Goal: Information Seeking & Learning: Learn about a topic

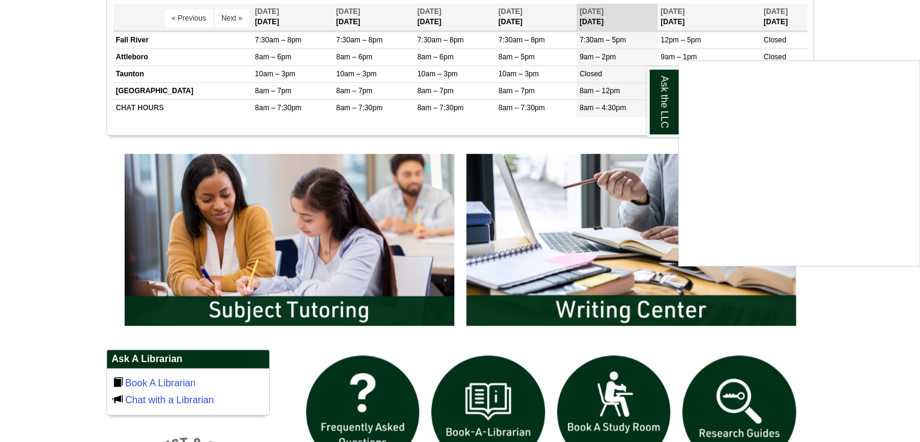
scroll to position [517, 0]
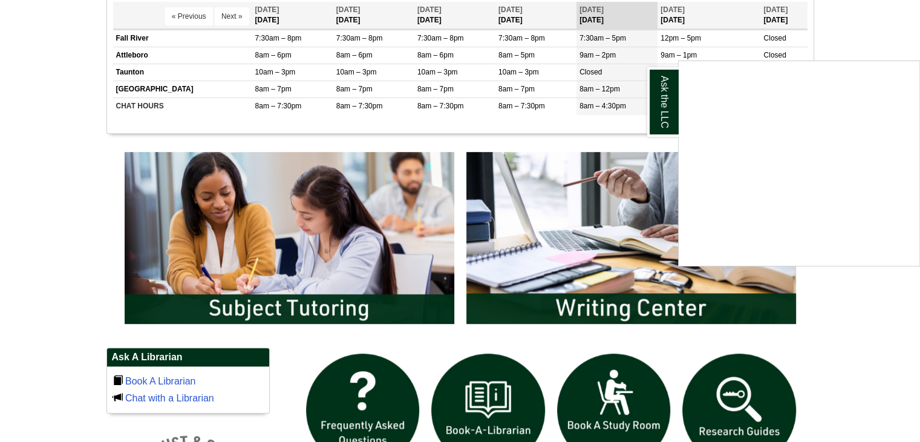
click at [319, 232] on div "Ask the LLC" at bounding box center [460, 221] width 920 height 442
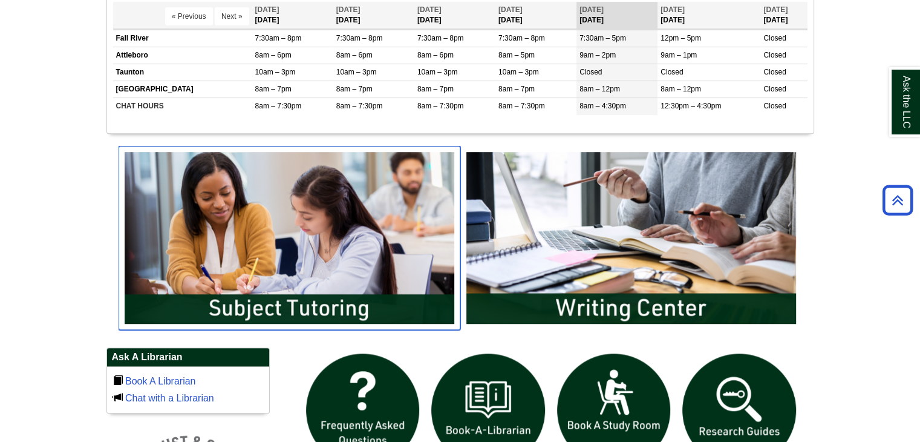
click at [307, 306] on img "slideshow" at bounding box center [290, 238] width 342 height 184
click at [366, 237] on img "slideshow" at bounding box center [290, 238] width 342 height 184
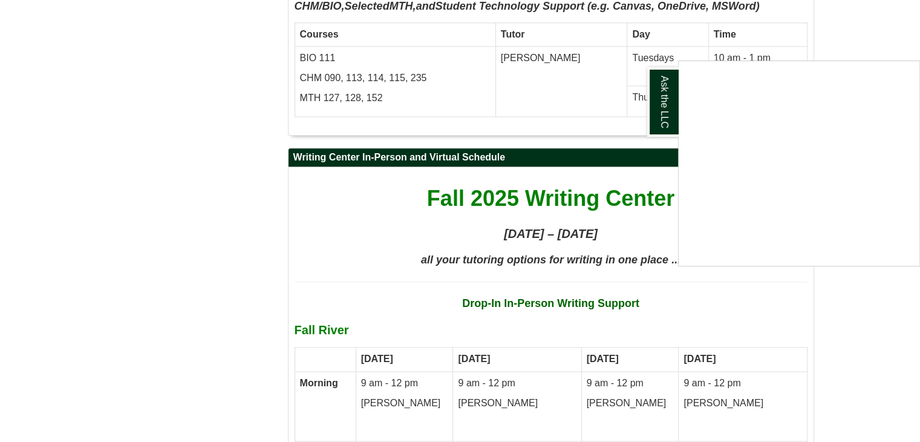
scroll to position [7614, 0]
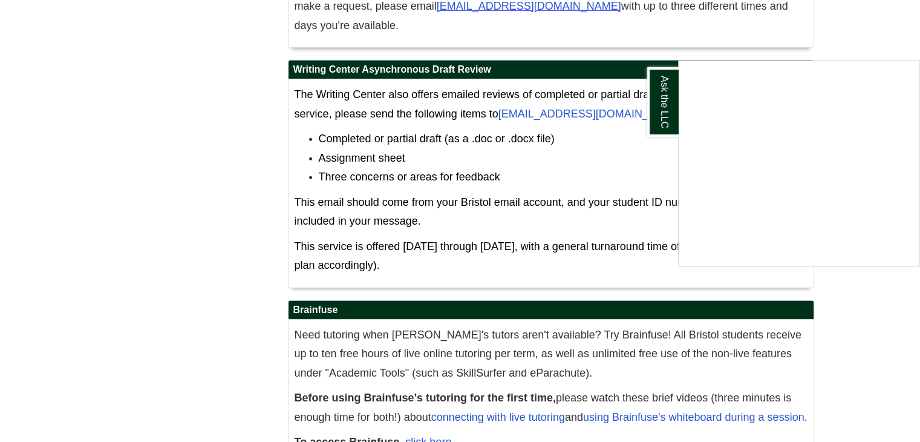
click at [784, 425] on div "Ask the LLC" at bounding box center [460, 221] width 920 height 442
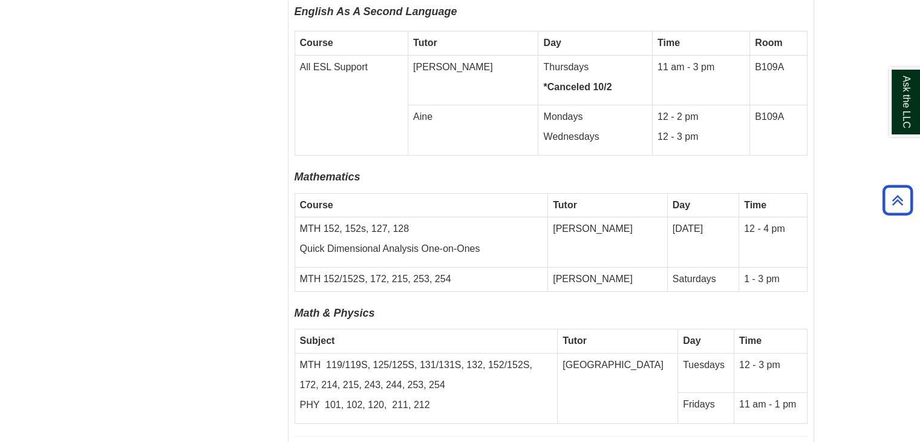
scroll to position [4265, 0]
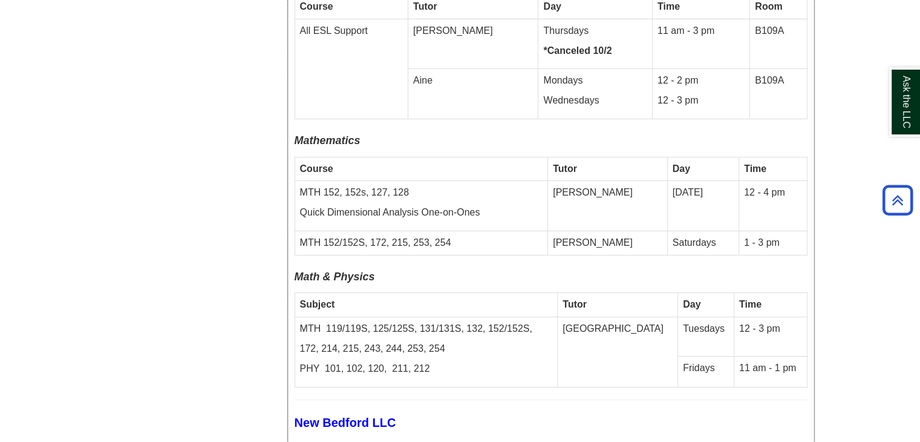
click at [699, 356] on td "Fridays" at bounding box center [706, 371] width 56 height 31
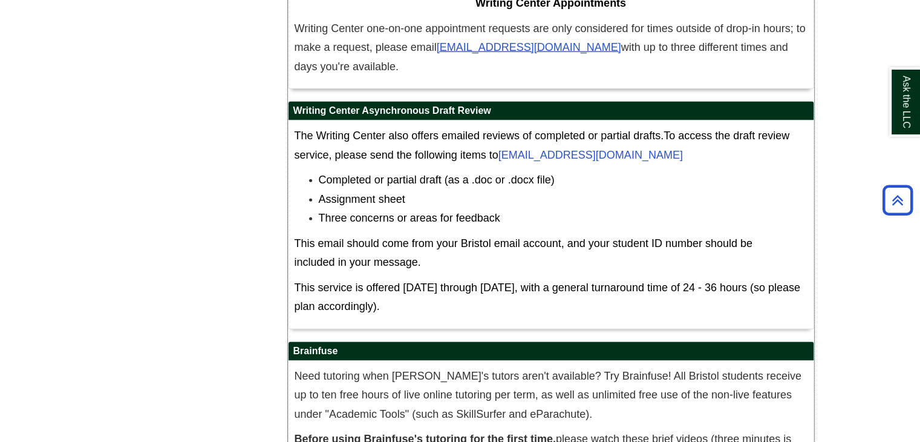
scroll to position [7614, 0]
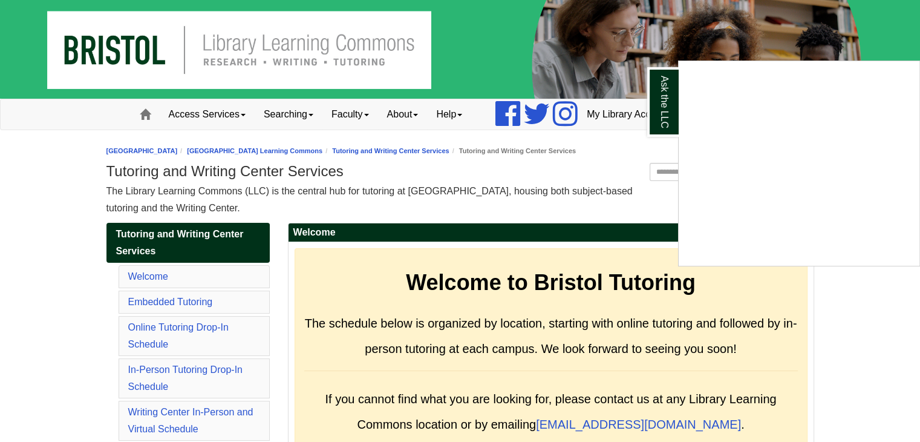
drag, startPoint x: 903, startPoint y: 245, endPoint x: 882, endPoint y: 296, distance: 55.1
click at [882, 296] on div "Ask the LLC" at bounding box center [460, 221] width 920 height 442
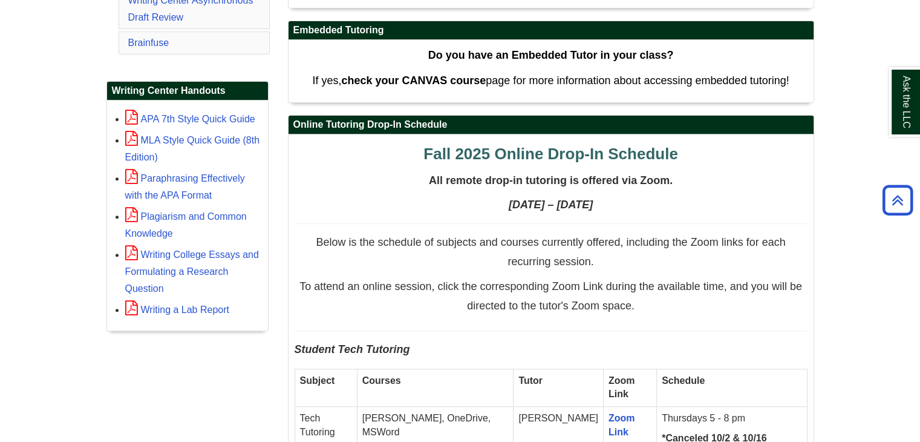
scroll to position [472, 0]
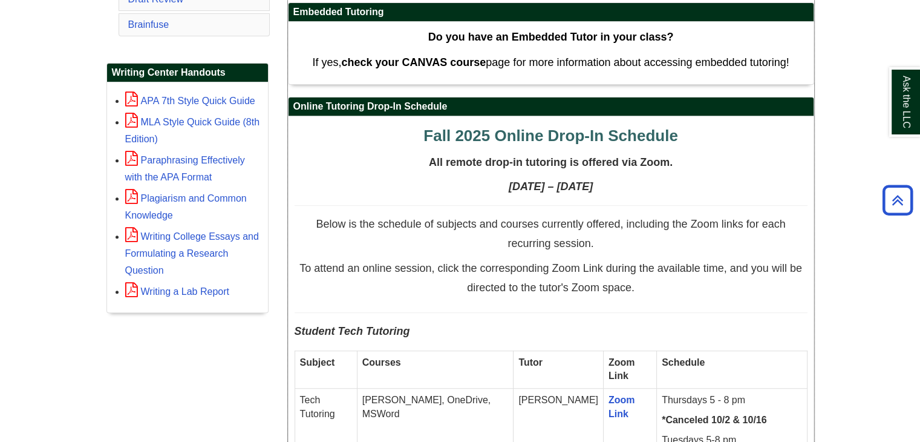
click at [702, 162] on p "All remote drop-in tutoring is offered via Zoom." at bounding box center [551, 165] width 513 height 19
click at [455, 105] on h2 "Online Tutoring Drop-In Schedule" at bounding box center [551, 106] width 525 height 19
